Goal: Task Accomplishment & Management: Use online tool/utility

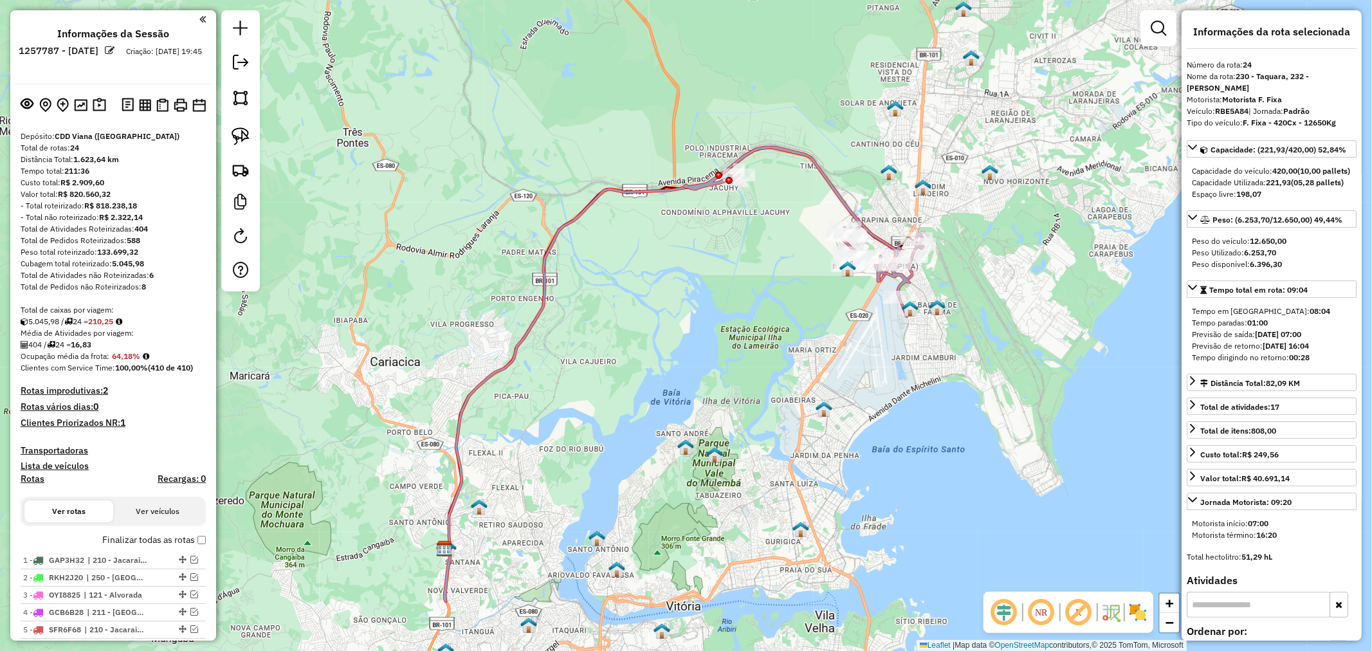
scroll to position [988, 0]
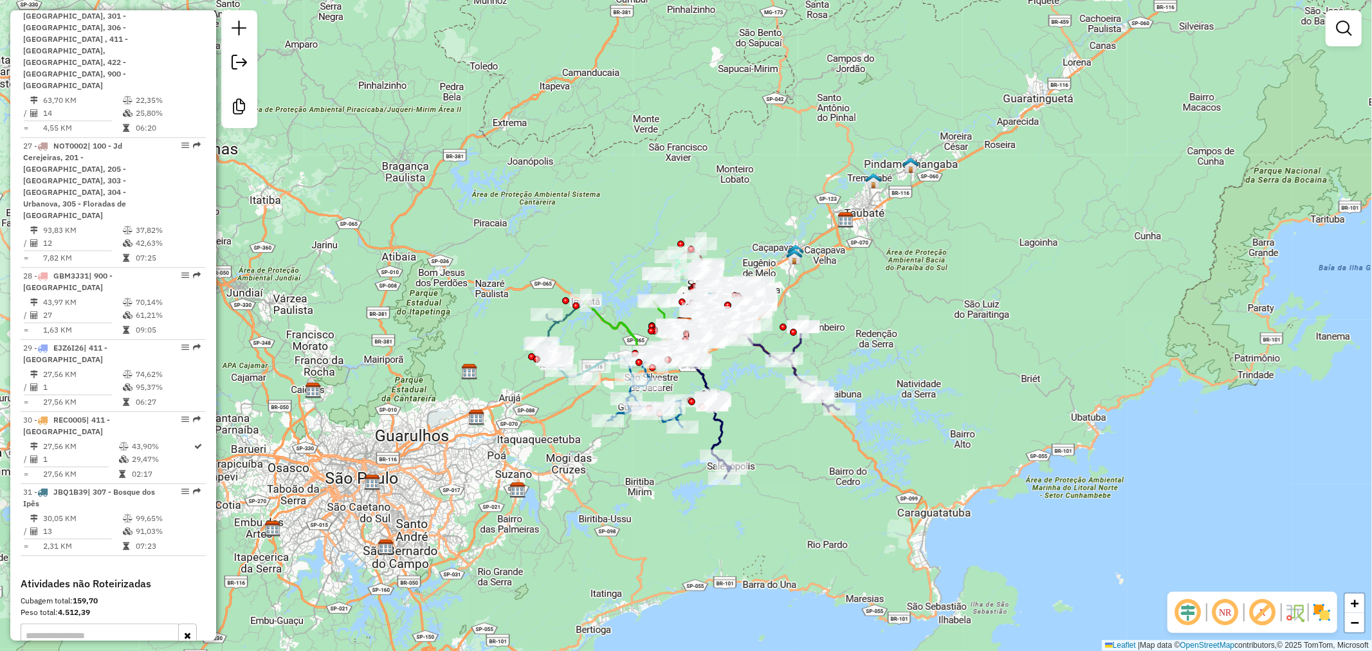
scroll to position [2529, 0]
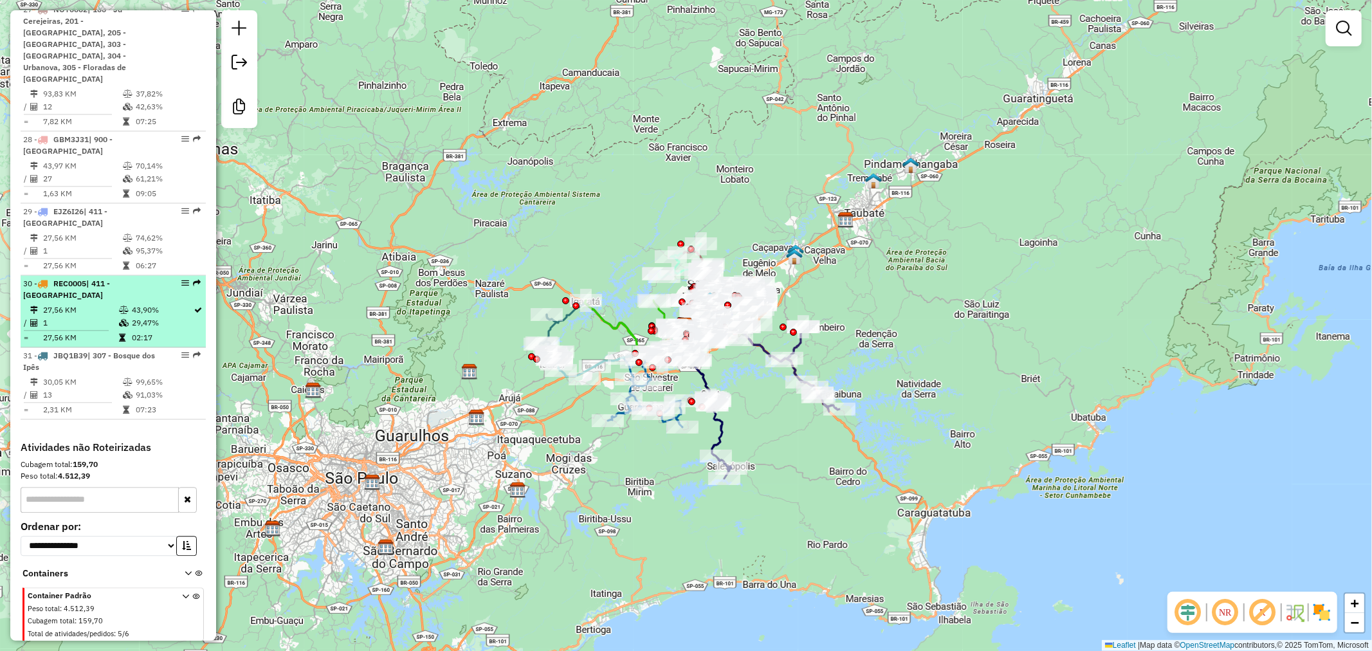
click at [85, 316] on td "1" at bounding box center [80, 322] width 76 height 13
select select "**********"
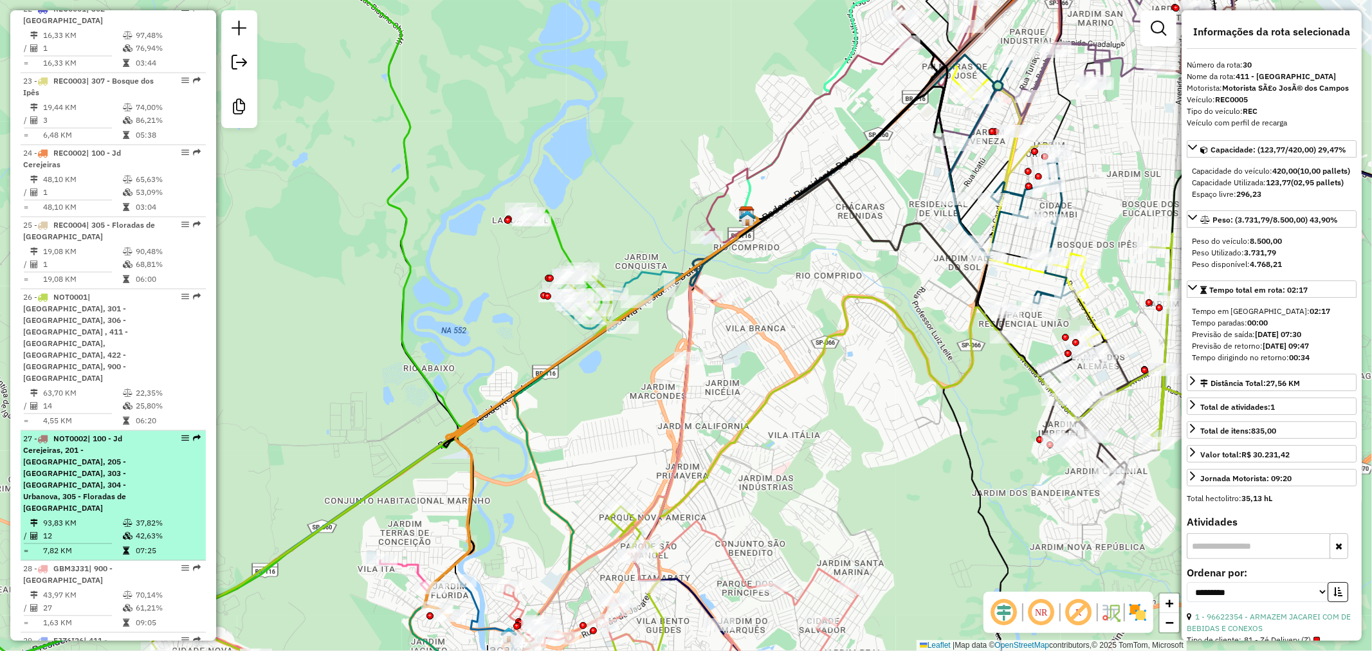
scroll to position [2029, 0]
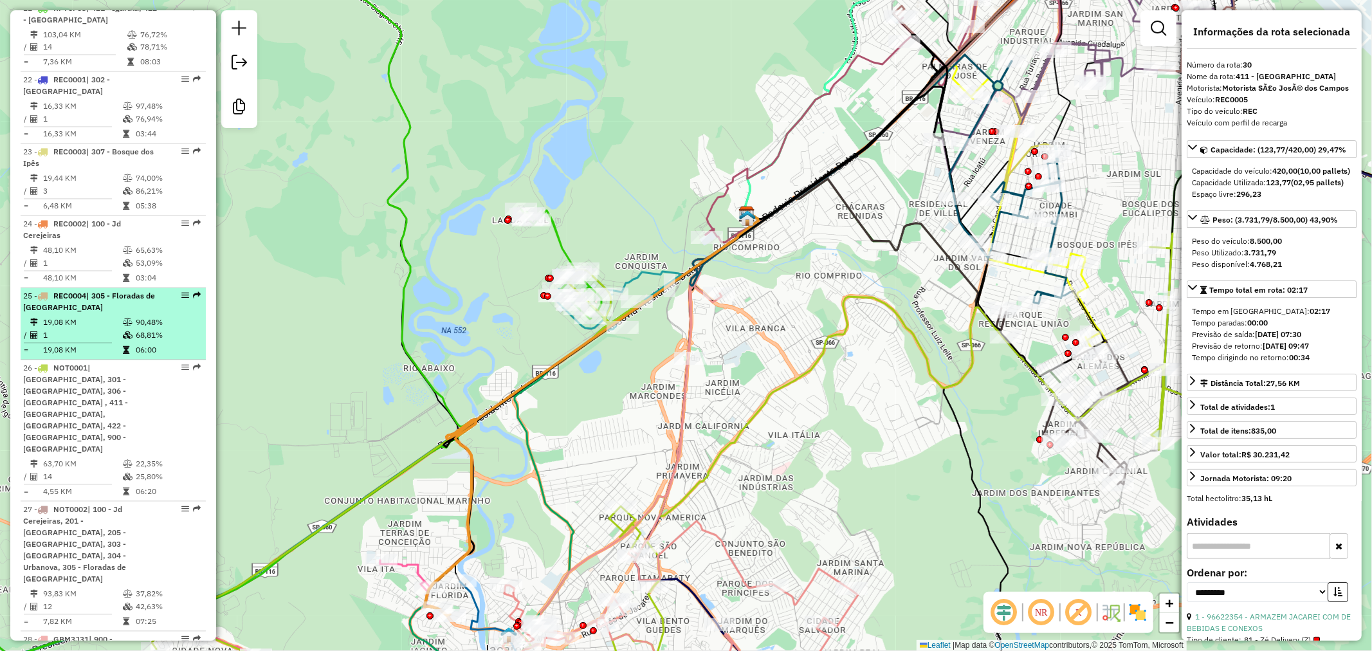
click at [138, 314] on div "25 - REC0004 | 305 - Floradas de São José" at bounding box center [91, 302] width 136 height 23
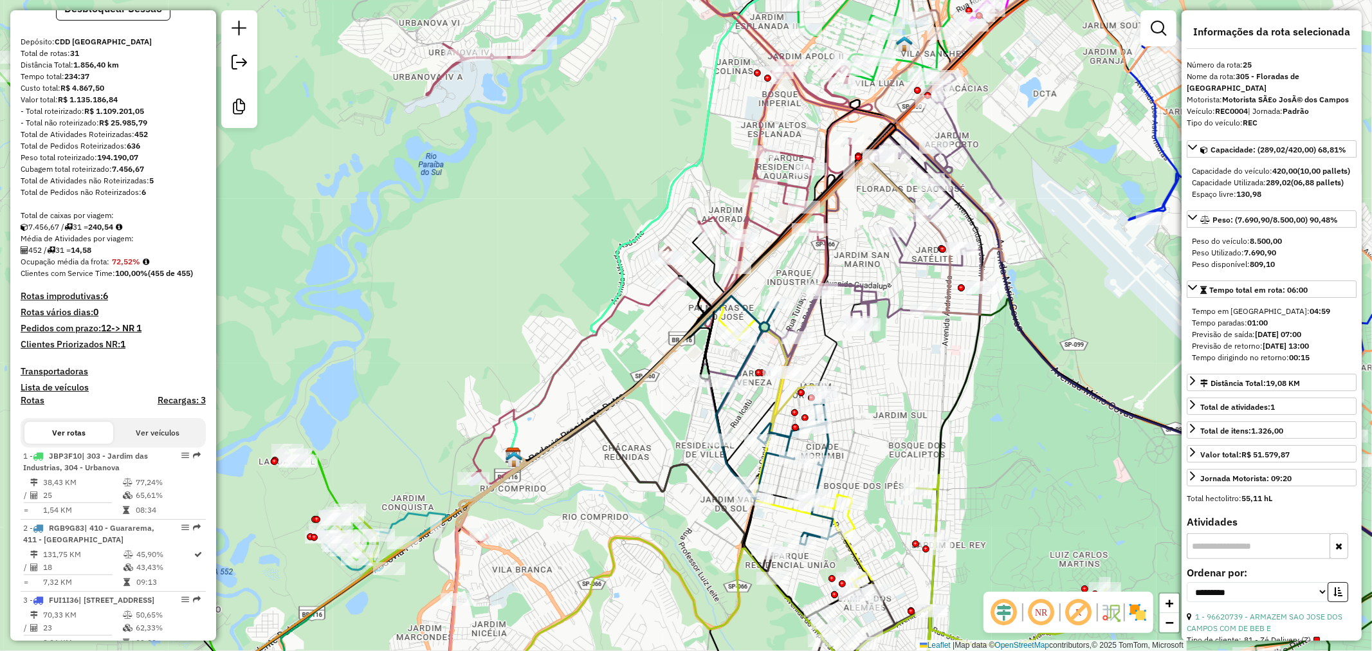
scroll to position [0, 0]
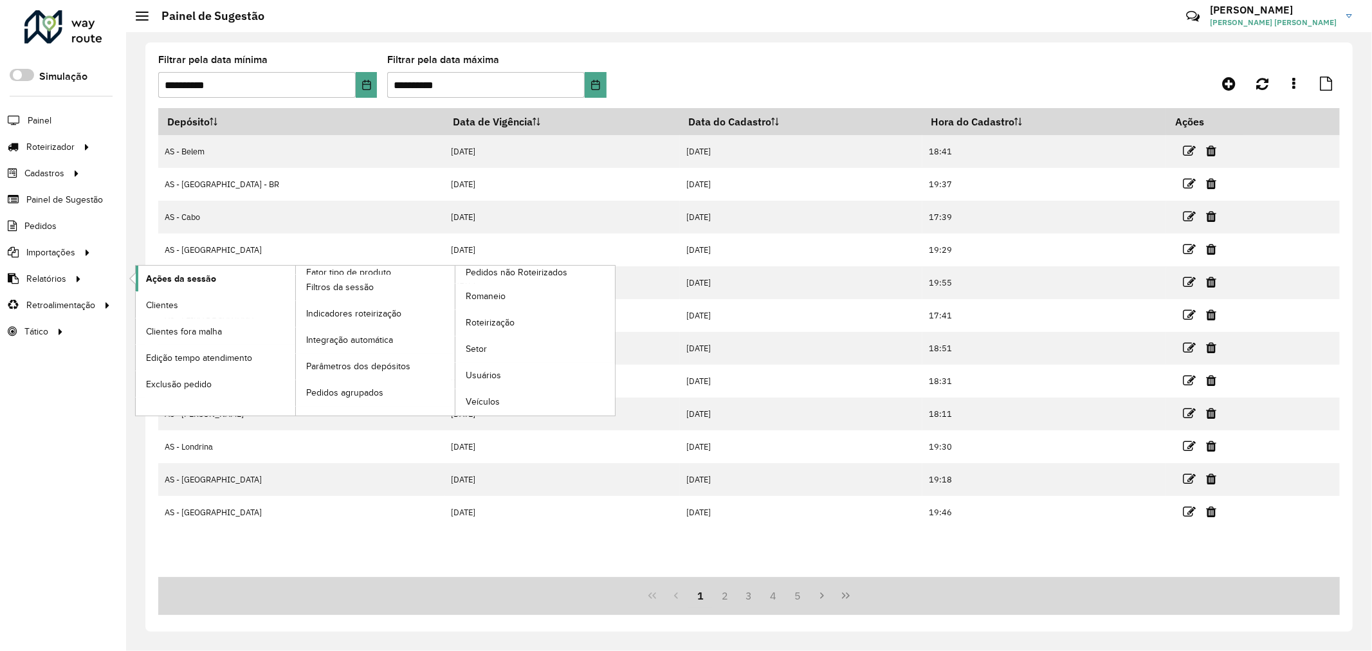
click at [191, 281] on span "Ações da sessão" at bounding box center [181, 279] width 70 height 14
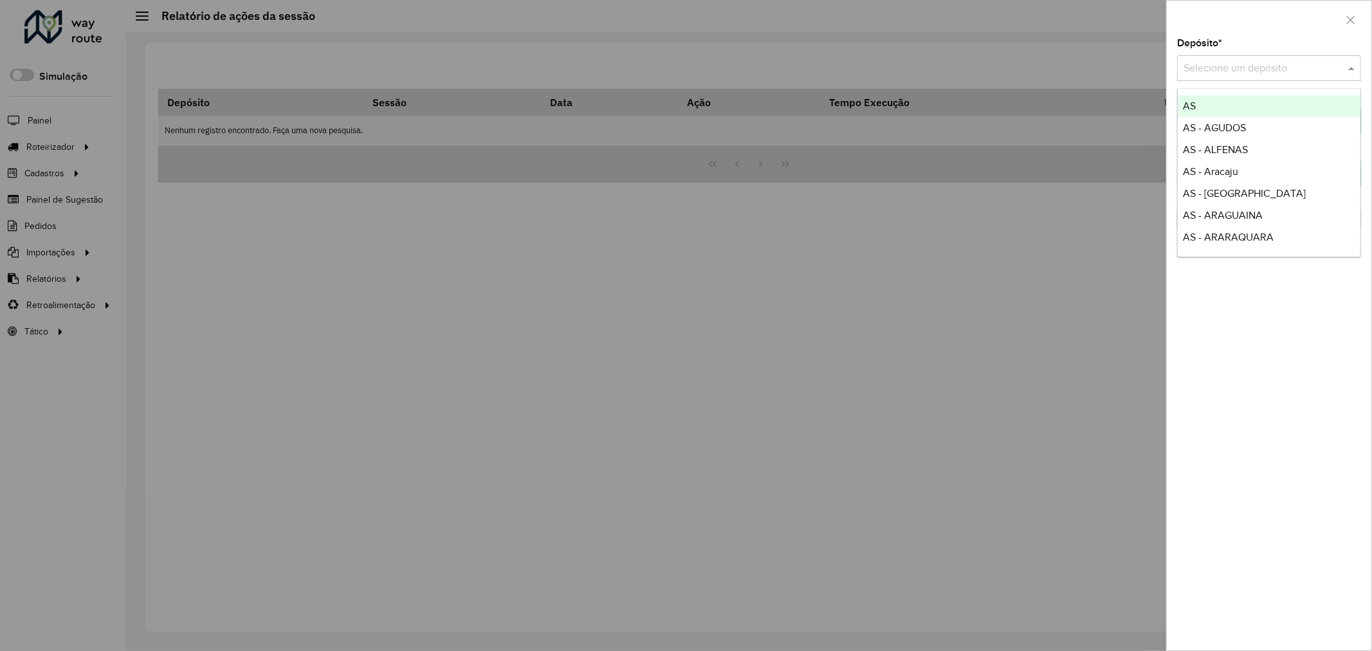
click at [1233, 67] on input "text" at bounding box center [1255, 68] width 145 height 15
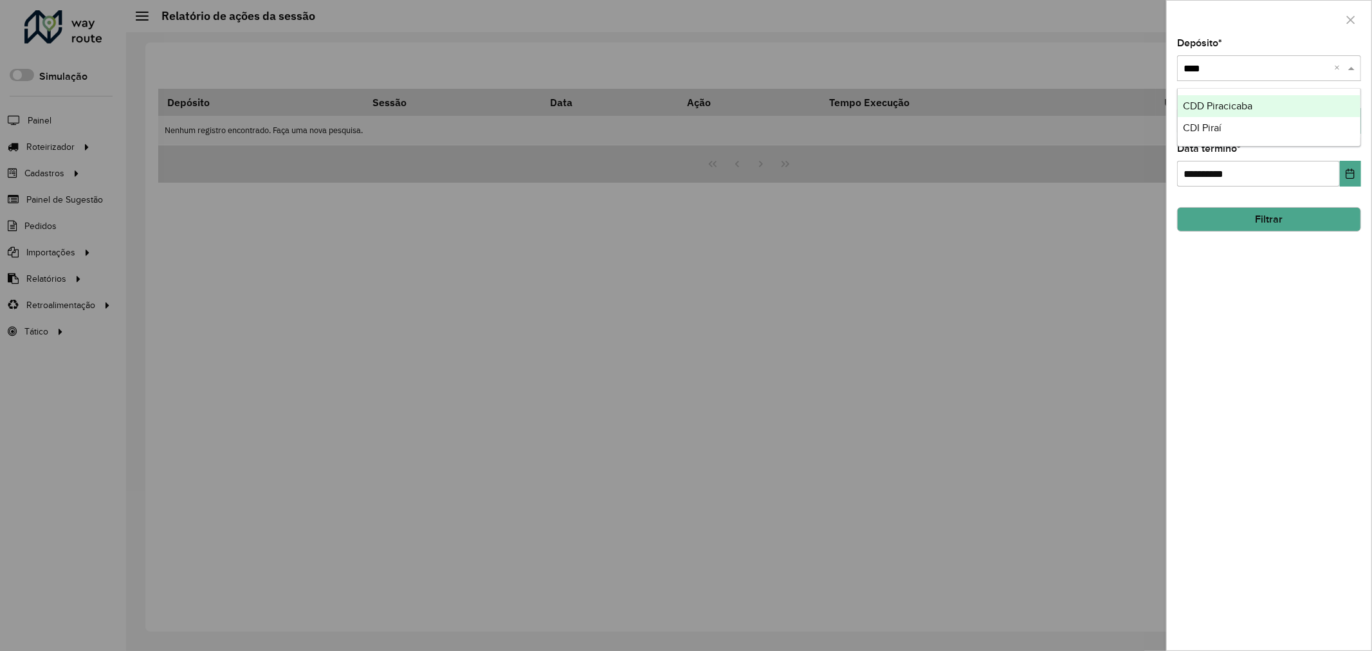
type input "*****"
drag, startPoint x: 1289, startPoint y: 248, endPoint x: 1290, endPoint y: 222, distance: 25.1
click at [1289, 247] on div "**********" at bounding box center [1268, 344] width 204 height 611
click at [1290, 222] on button "Filtrar" at bounding box center [1269, 219] width 184 height 24
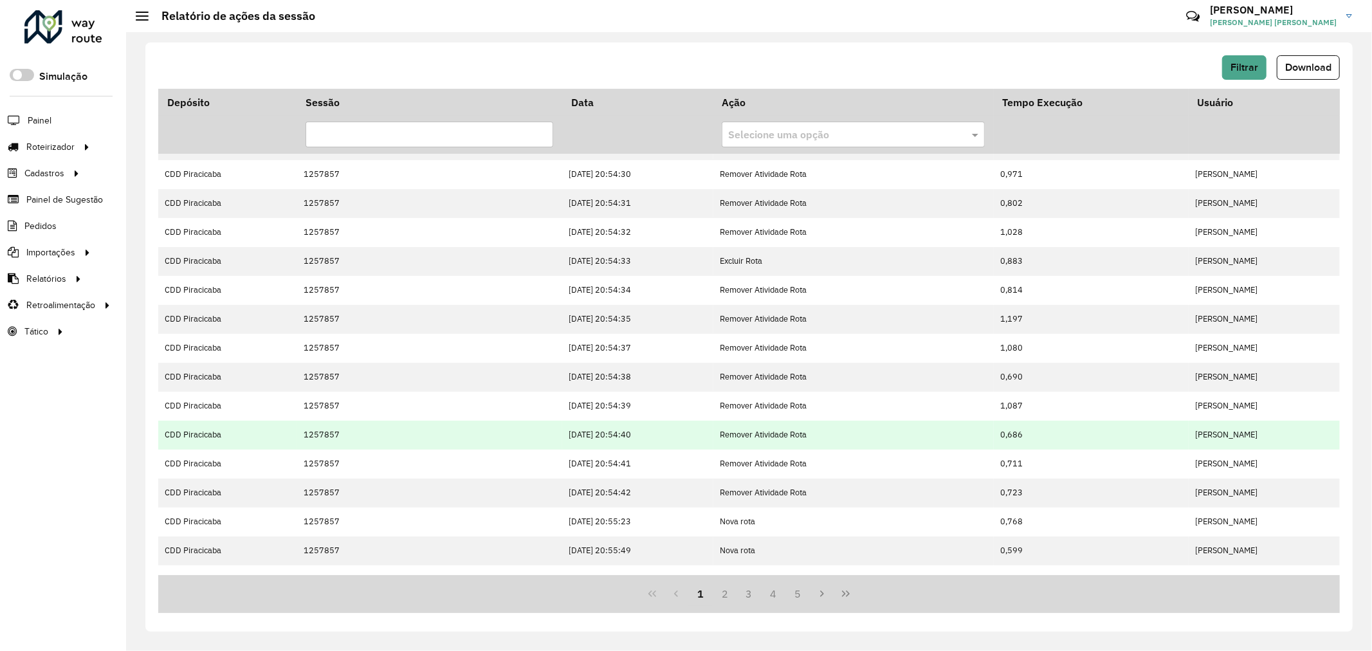
scroll to position [157, 0]
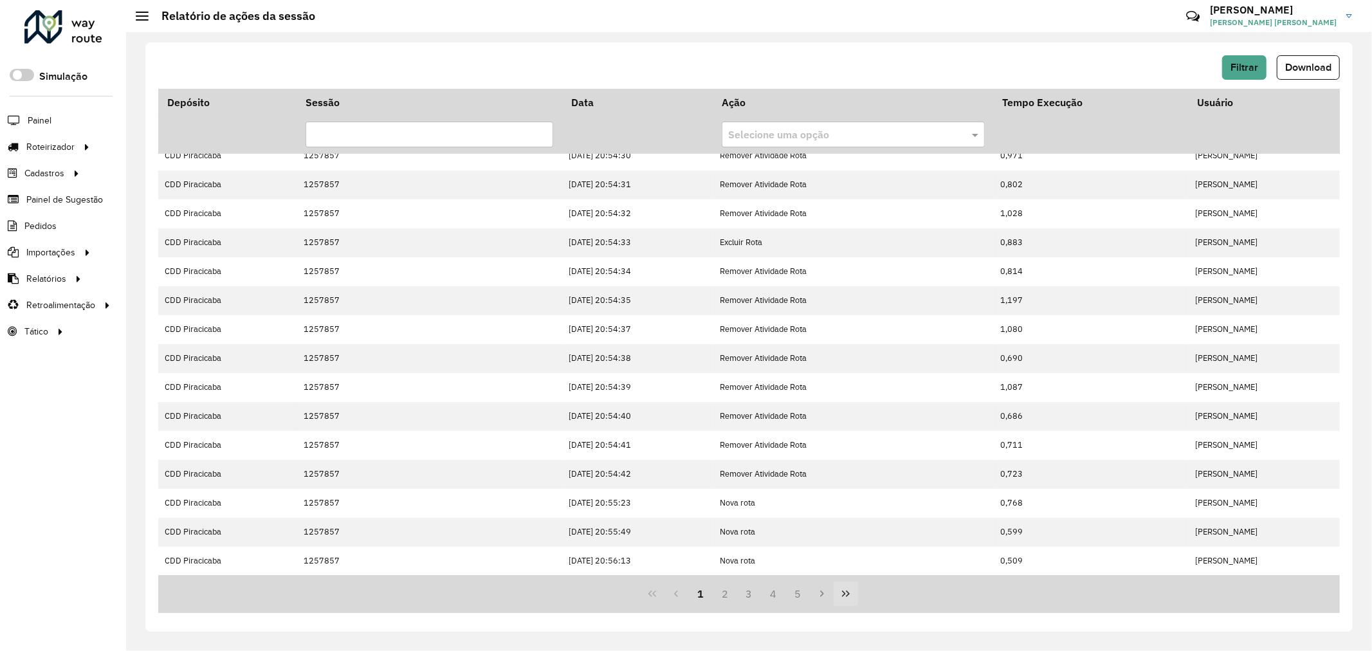
click at [847, 595] on icon "Last Page" at bounding box center [846, 593] width 8 height 6
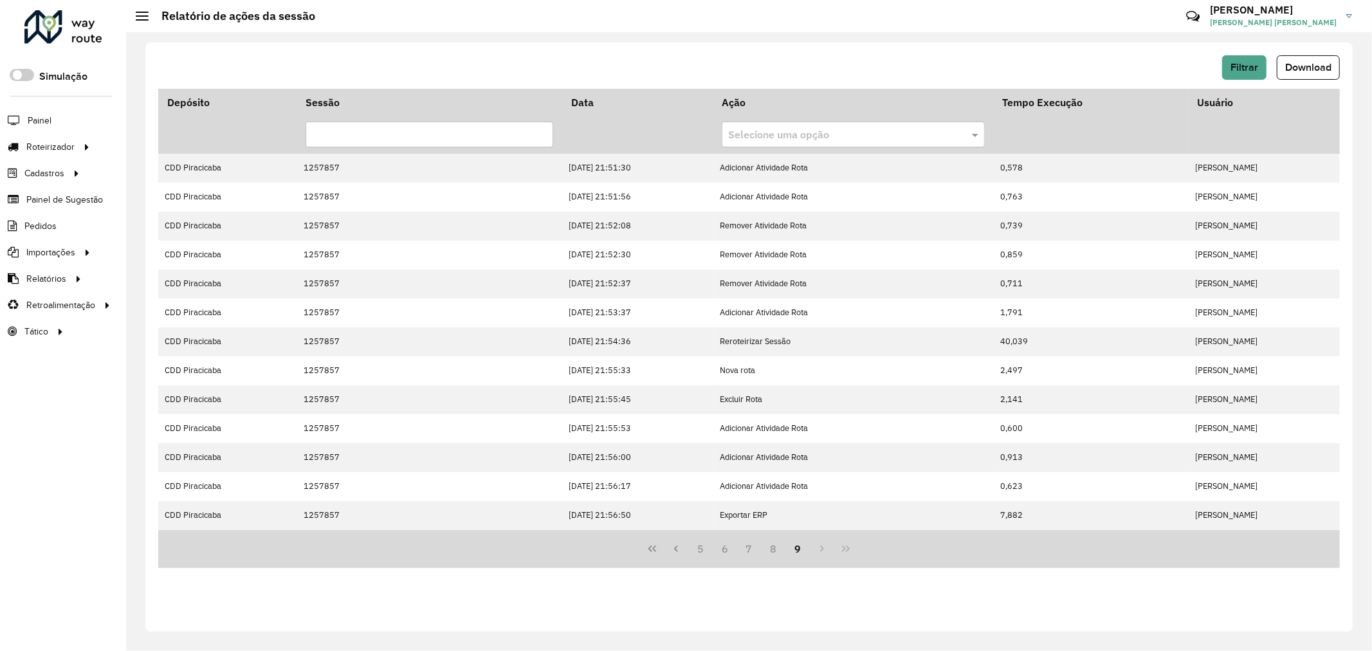
scroll to position [0, 0]
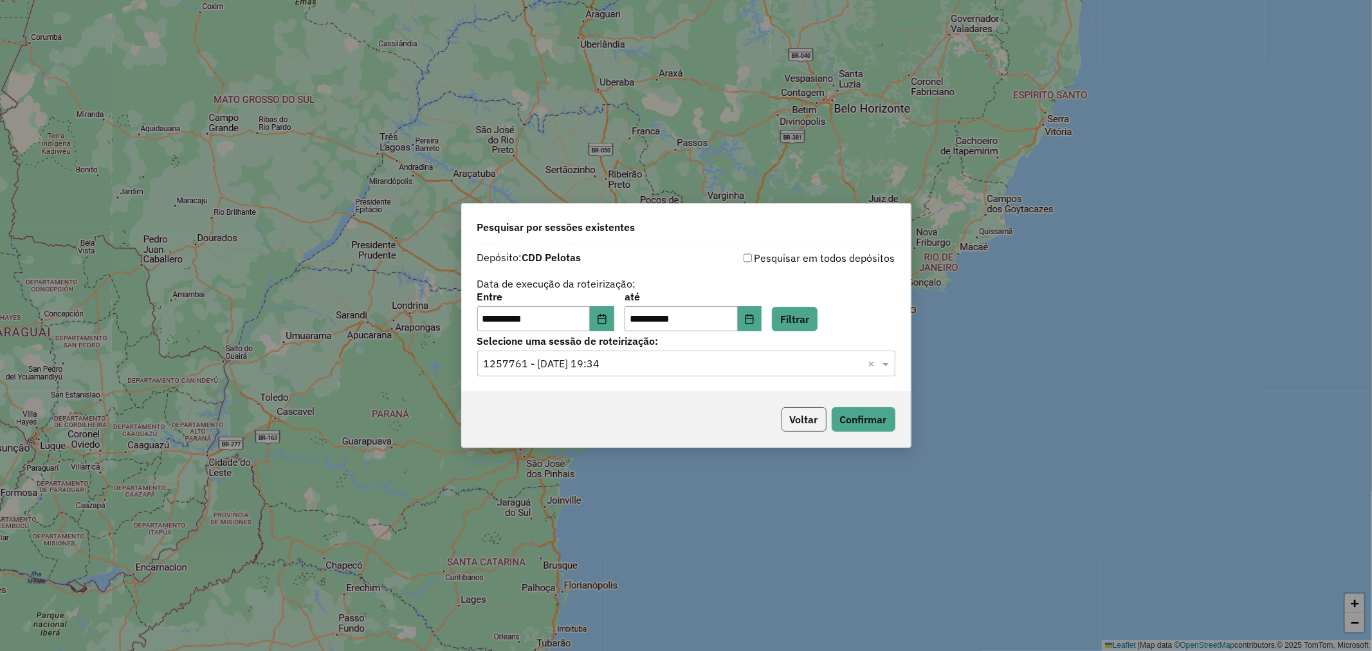
click at [793, 417] on button "Voltar" at bounding box center [803, 419] width 45 height 24
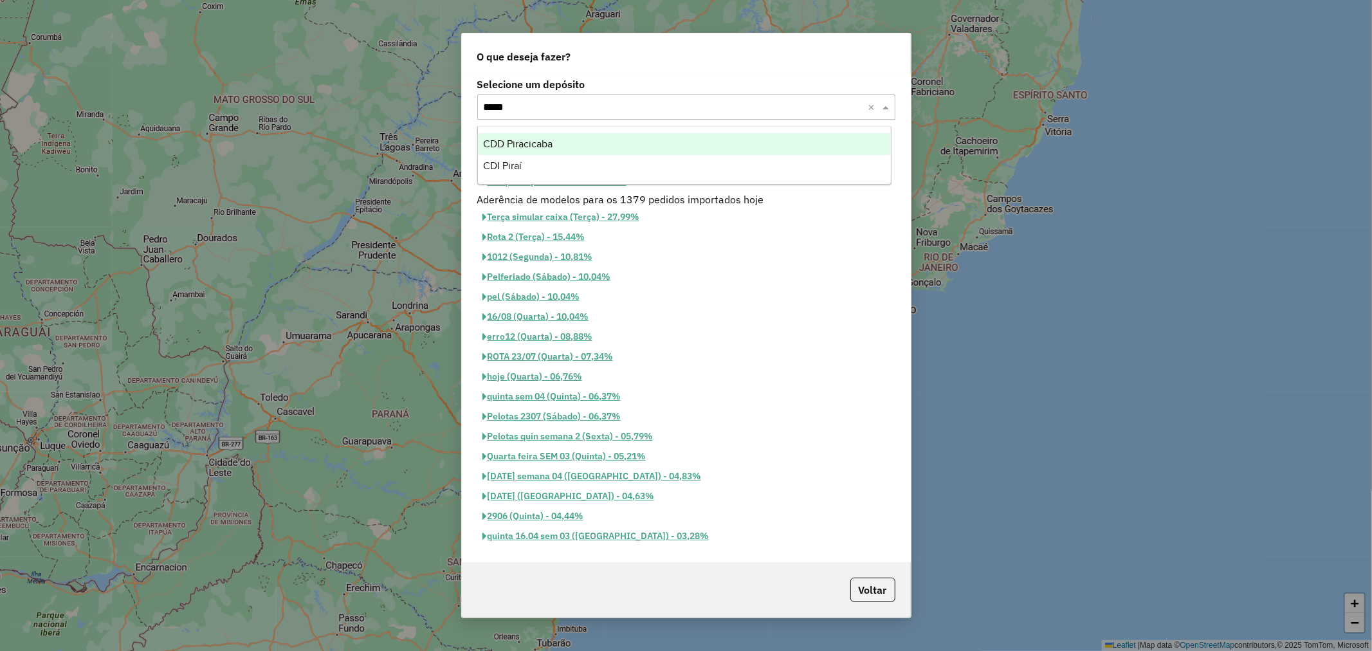
type input "******"
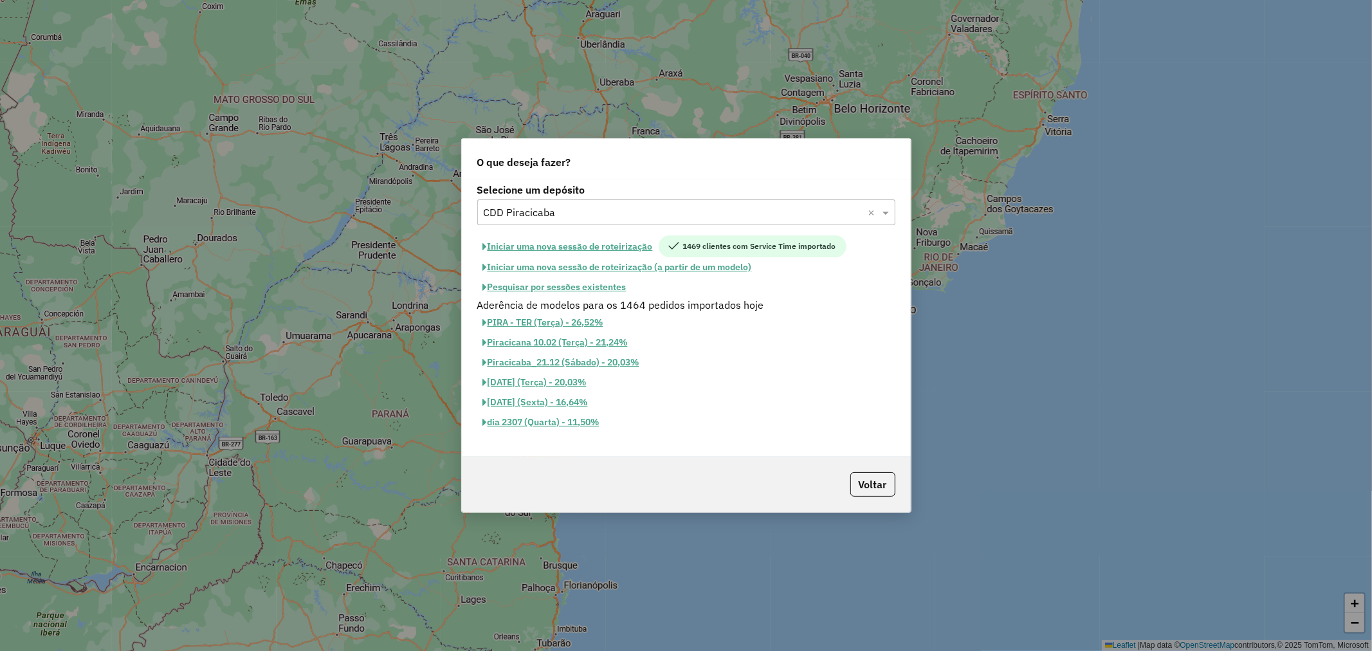
click at [587, 289] on button "Pesquisar por sessões existentes" at bounding box center [554, 287] width 155 height 20
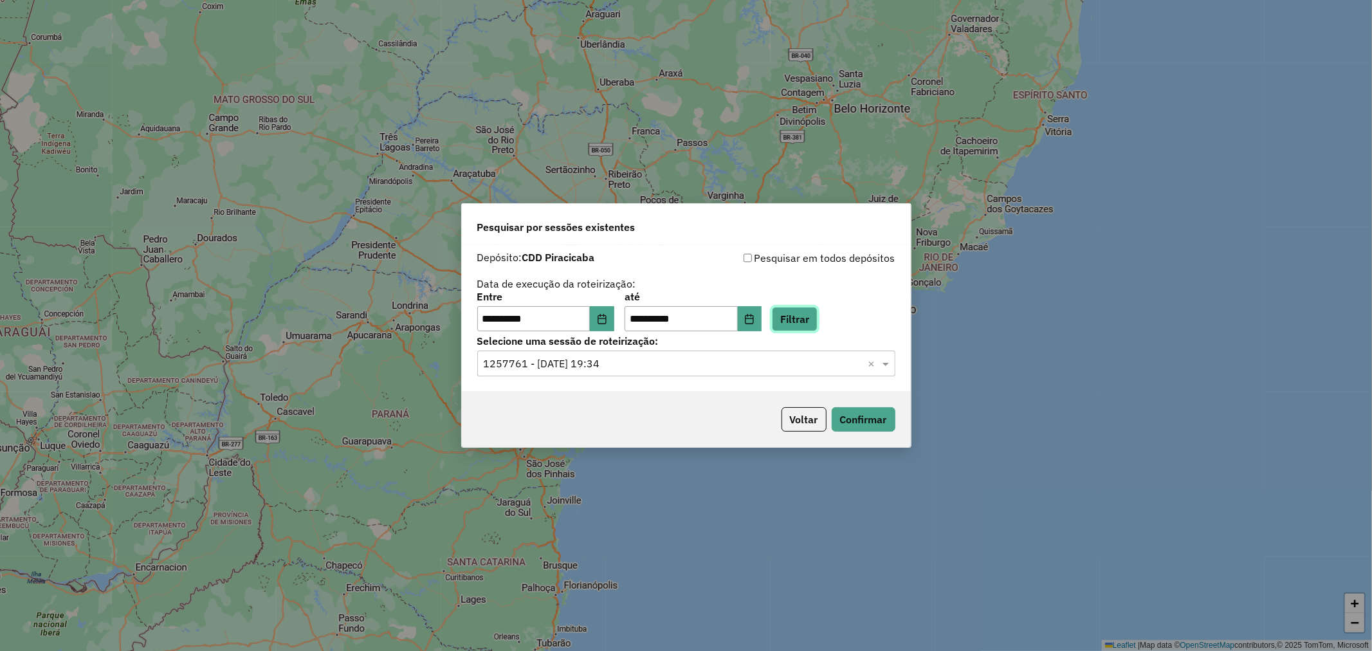
click at [801, 320] on button "Filtrar" at bounding box center [795, 319] width 46 height 24
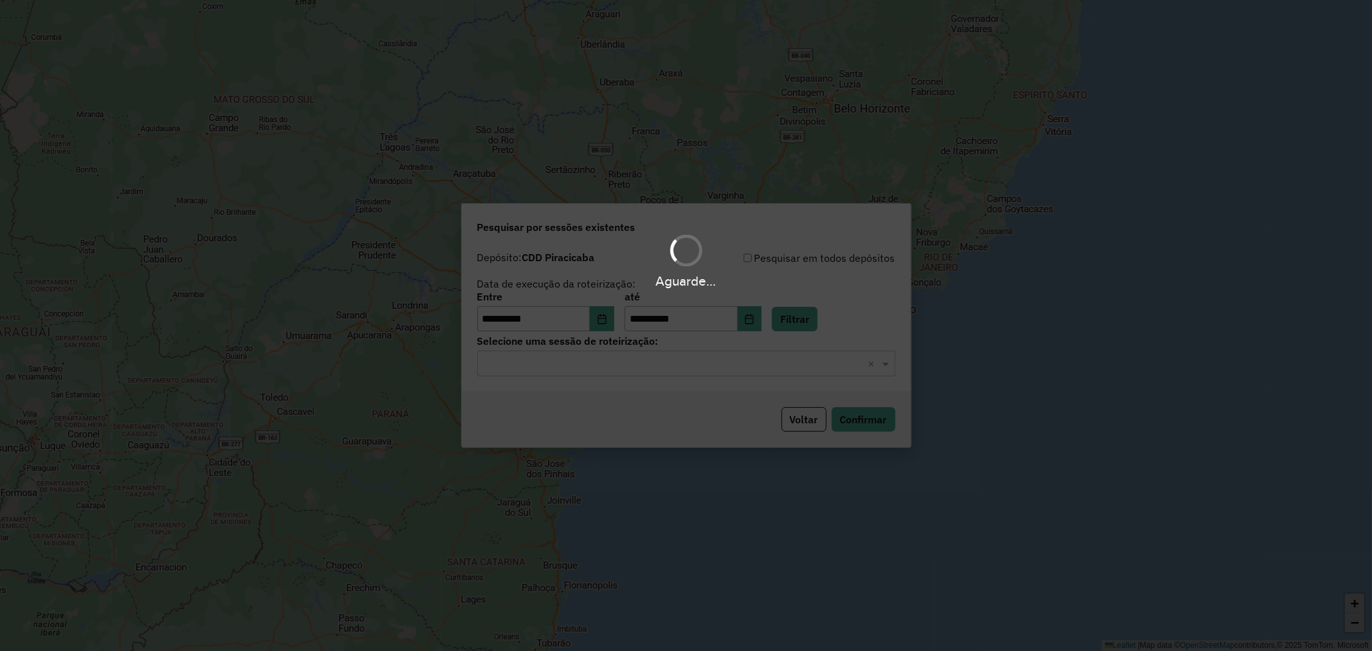
click at [646, 365] on div "Aguarde..." at bounding box center [686, 325] width 1372 height 651
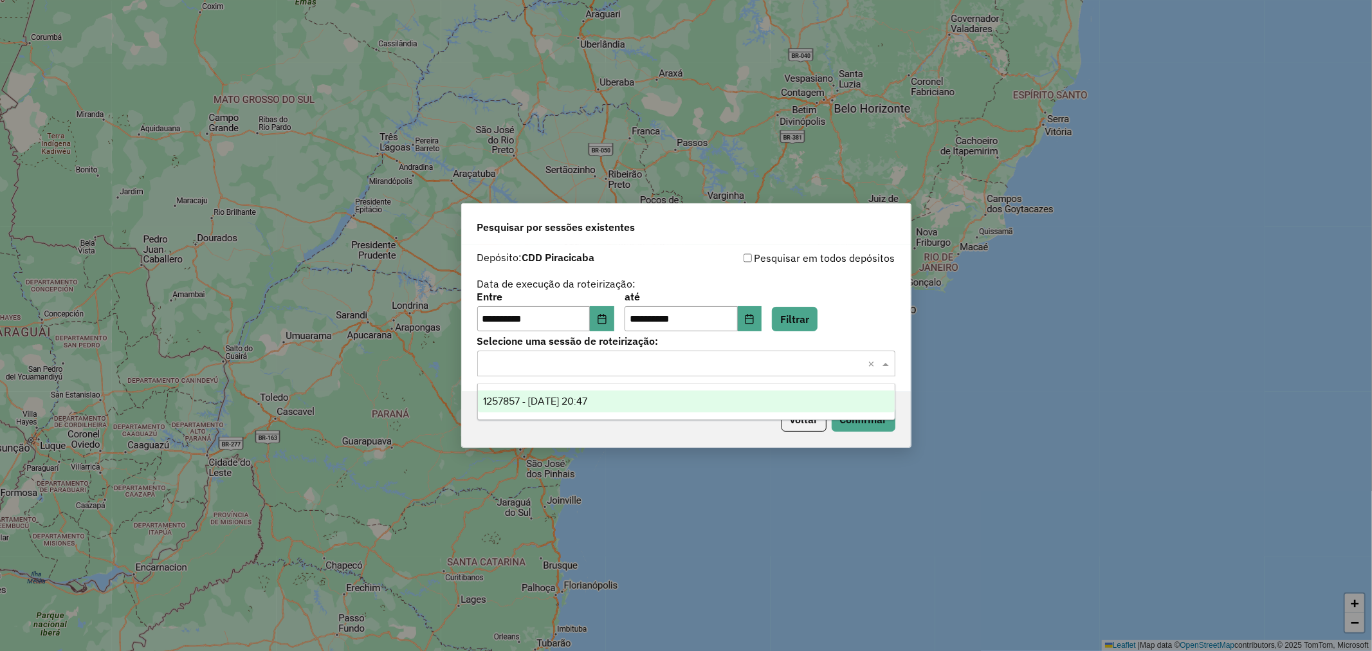
click at [666, 364] on input "text" at bounding box center [673, 363] width 379 height 15
click at [662, 394] on div "1257857 - 02/09/2025 20:47" at bounding box center [686, 401] width 417 height 22
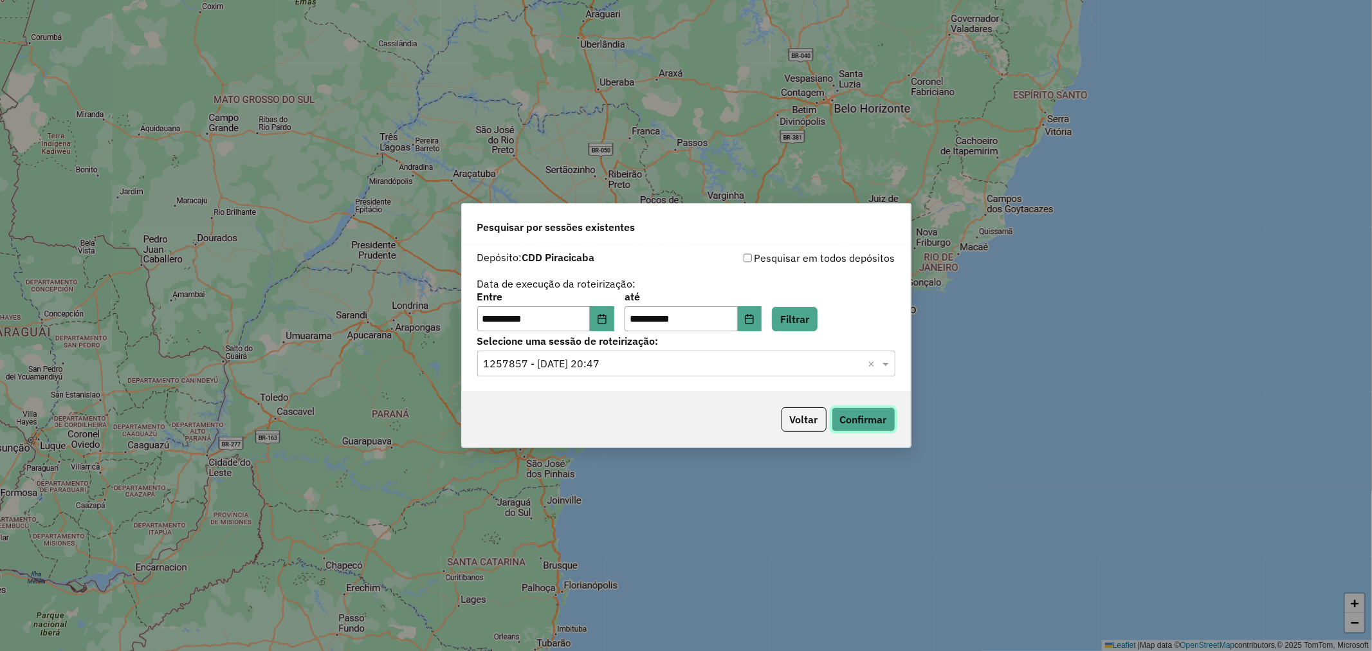
click at [851, 422] on button "Confirmar" at bounding box center [863, 419] width 64 height 24
